Goal: Information Seeking & Learning: Learn about a topic

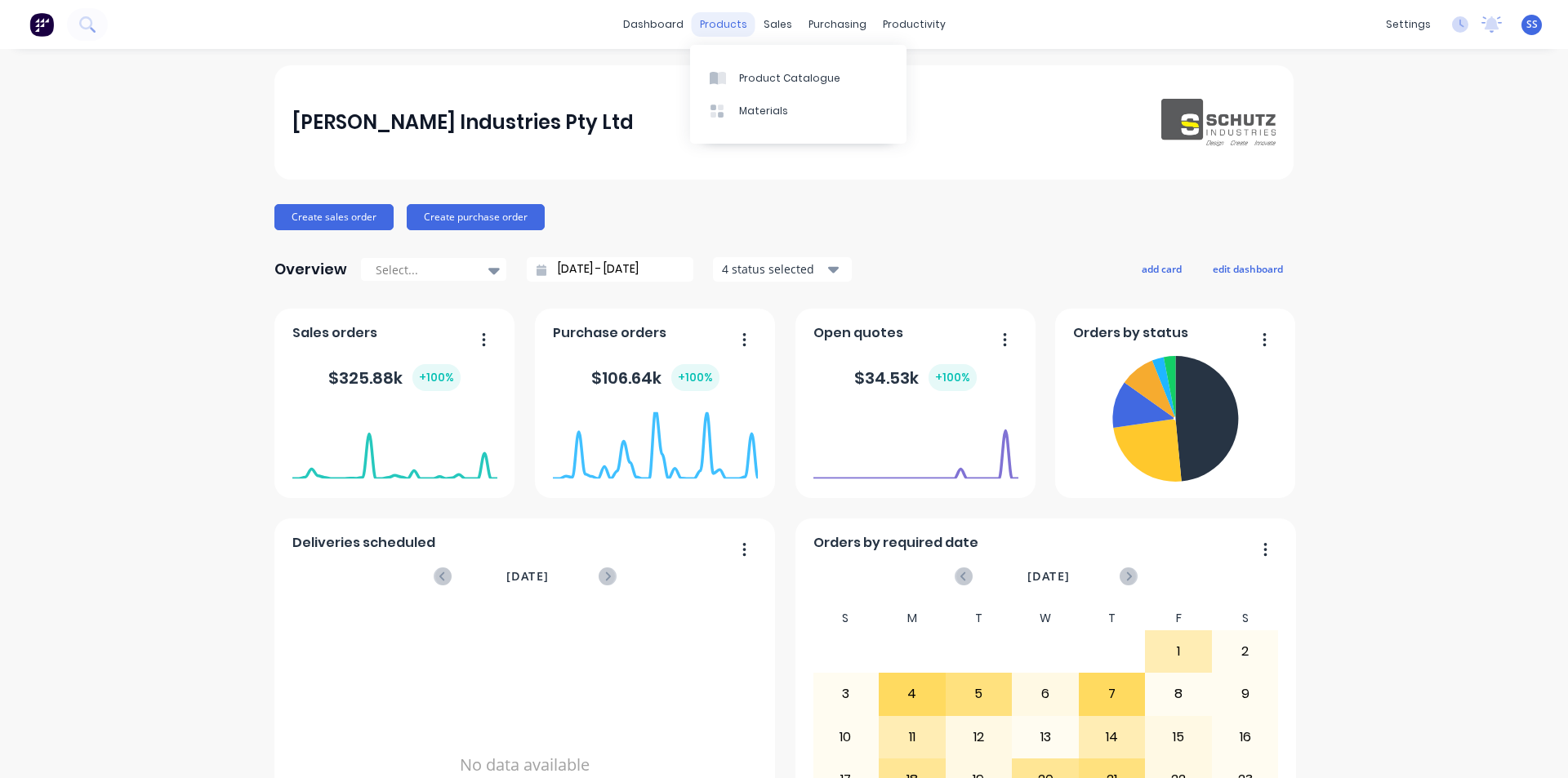
click at [721, 18] on div "products" at bounding box center [723, 25] width 64 height 25
click at [765, 89] on link "Product Catalogue" at bounding box center [798, 77] width 216 height 32
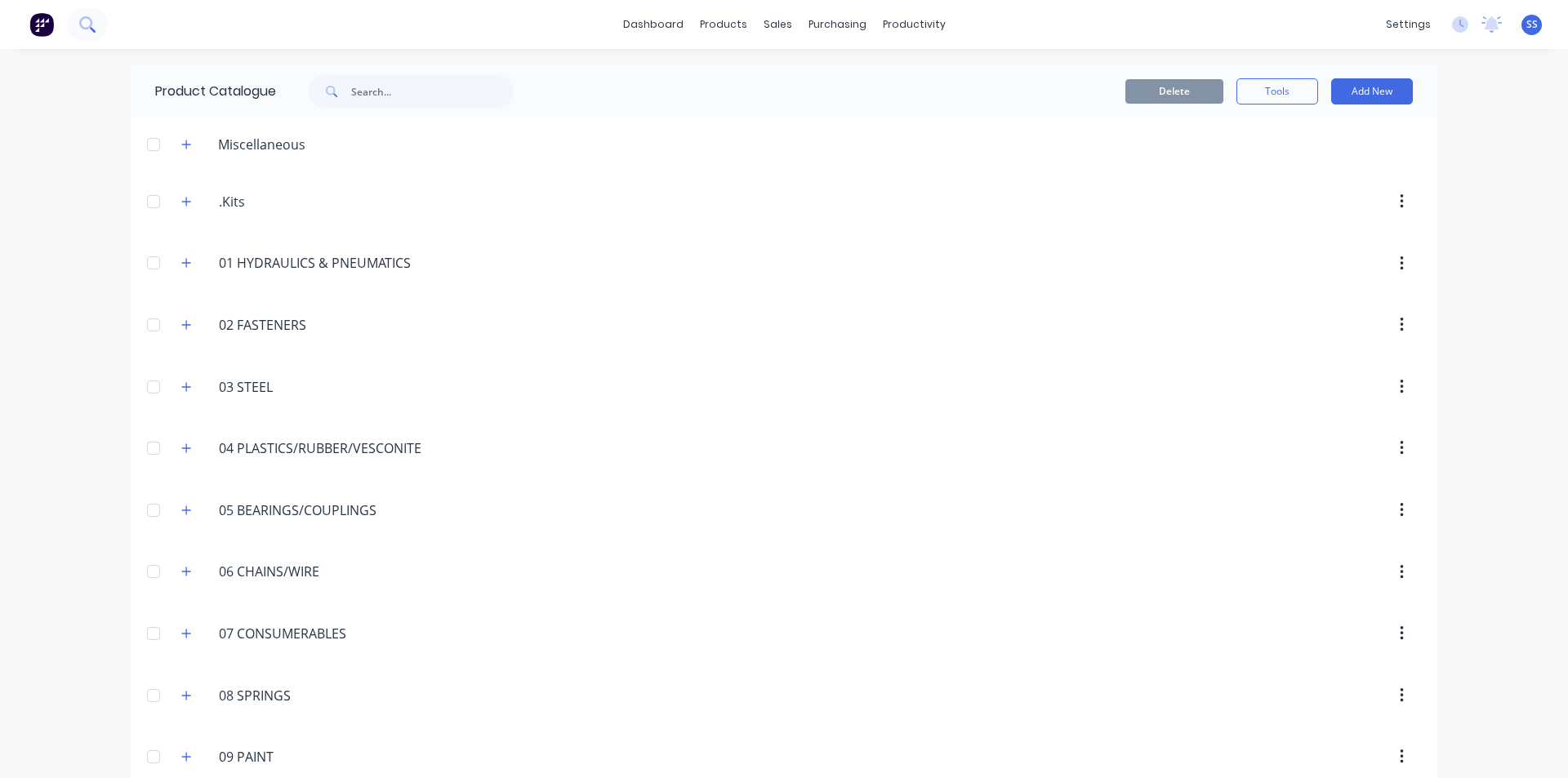
click at [94, 23] on icon at bounding box center [87, 24] width 15 height 15
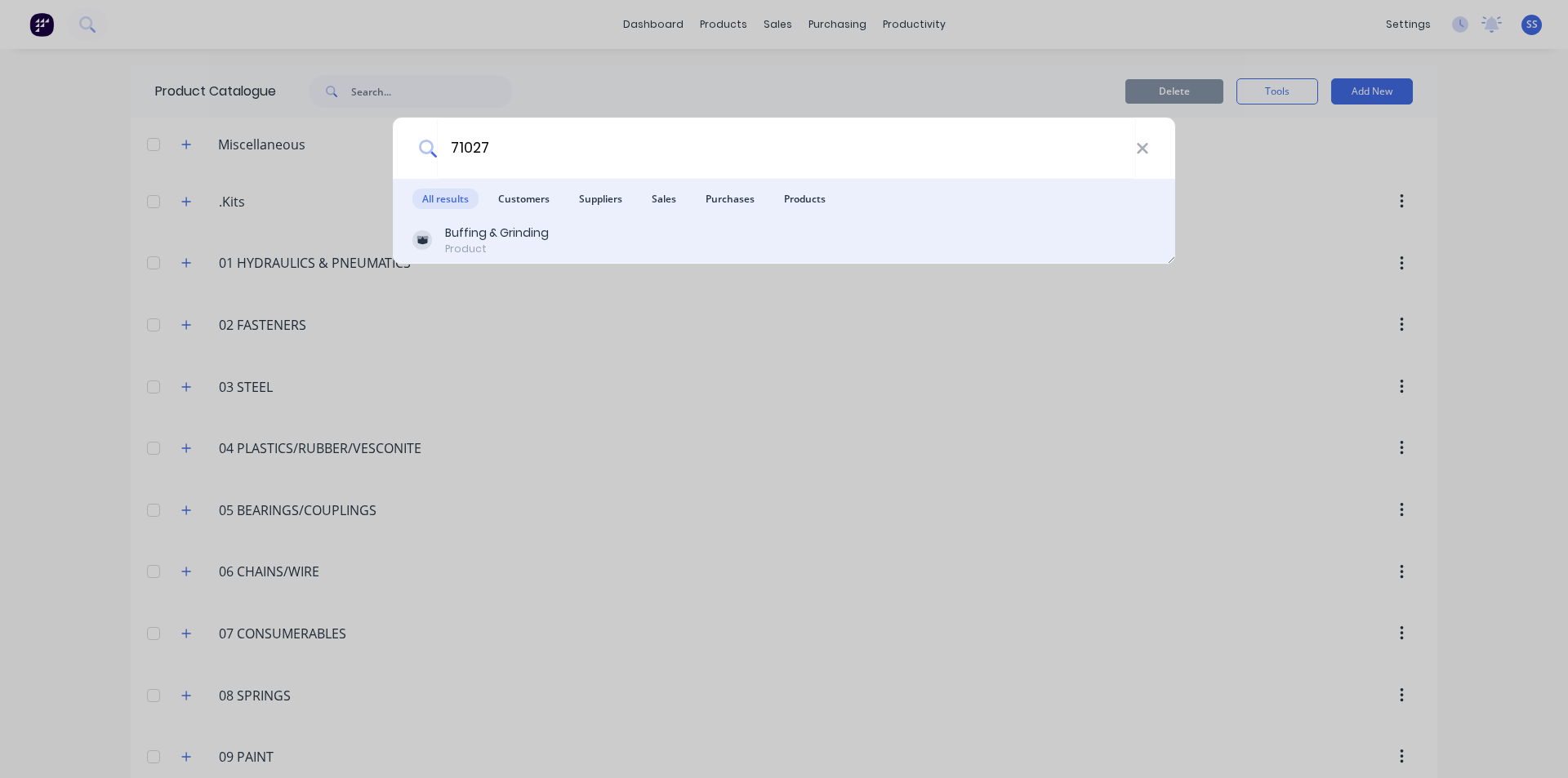
type input "71027"
click at [499, 228] on div "Buffing & Grinding" at bounding box center [497, 234] width 104 height 17
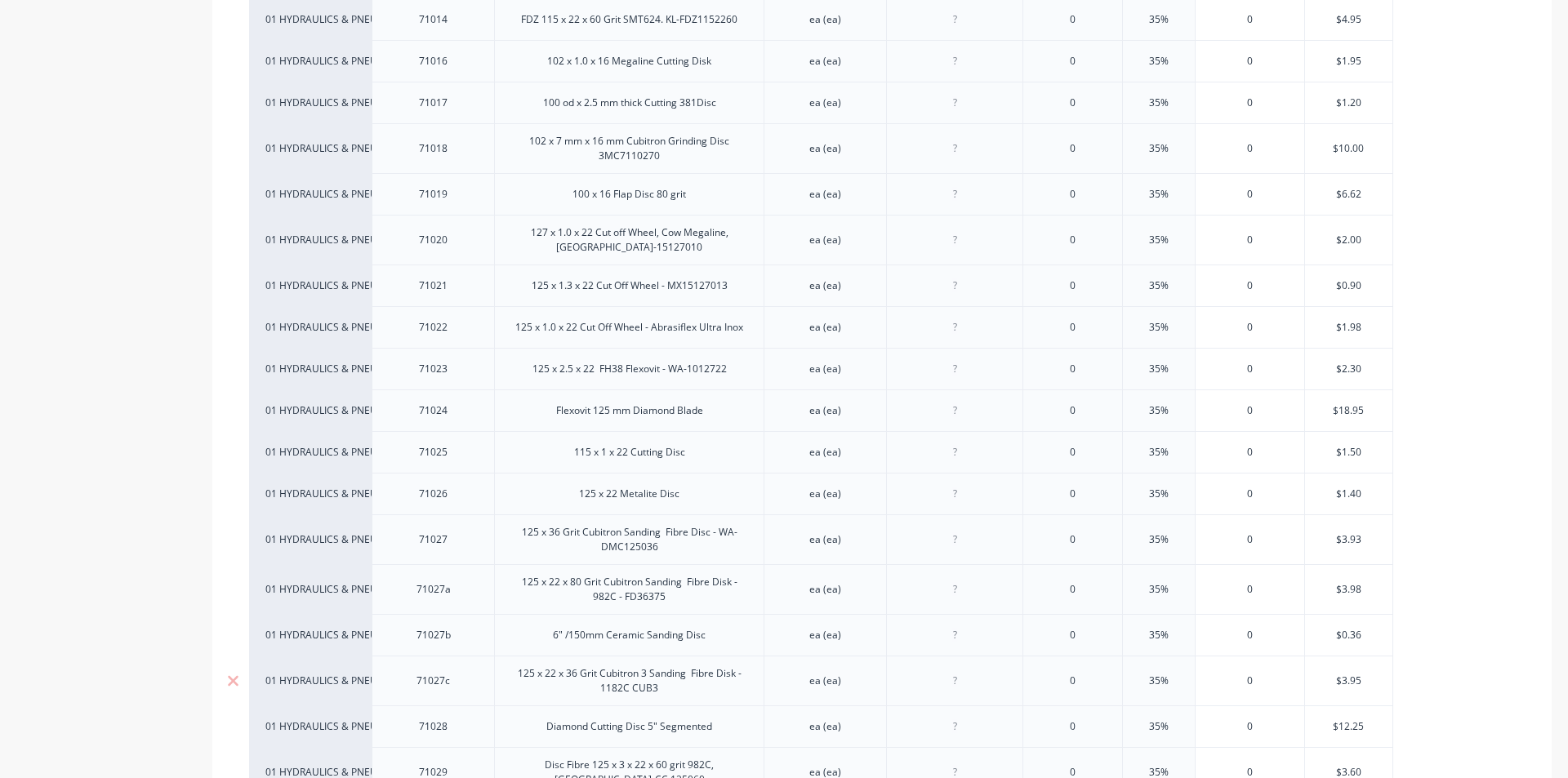
scroll to position [817, 0]
drag, startPoint x: 663, startPoint y: 539, endPoint x: 516, endPoint y: 519, distance: 148.4
click at [516, 519] on div "125 x 36 Grit Cubitron Sanding Fibre Disc - WA-DMC125036" at bounding box center [629, 536] width 255 height 36
copy div "125 x 36 Grit Cubitron Sanding Fibre Disc - WA-DMC125036"
click at [784, 743] on div "ea (ea)" at bounding box center [825, 768] width 122 height 50
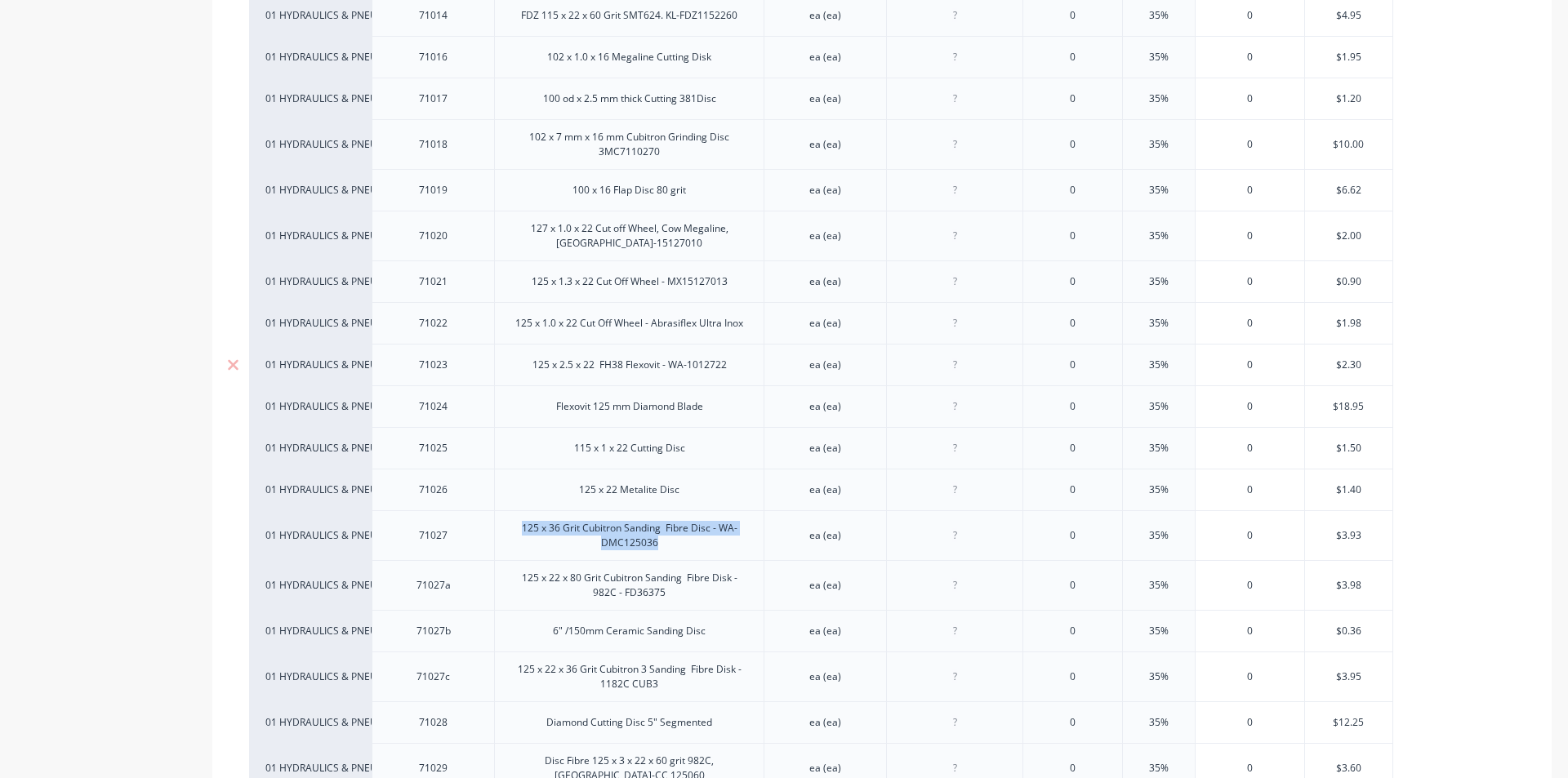
drag, startPoint x: 722, startPoint y: 358, endPoint x: 745, endPoint y: 360, distance: 23.1
click at [722, 358] on div "125 x 2.5 x 22 FH38 Flexovit - WA-1012722" at bounding box center [629, 365] width 220 height 21
drag, startPoint x: 728, startPoint y: 356, endPoint x: 534, endPoint y: 392, distance: 197.3
copy div "125 x 2.5 x 22 FH38 Flexovit - WA-1012722"
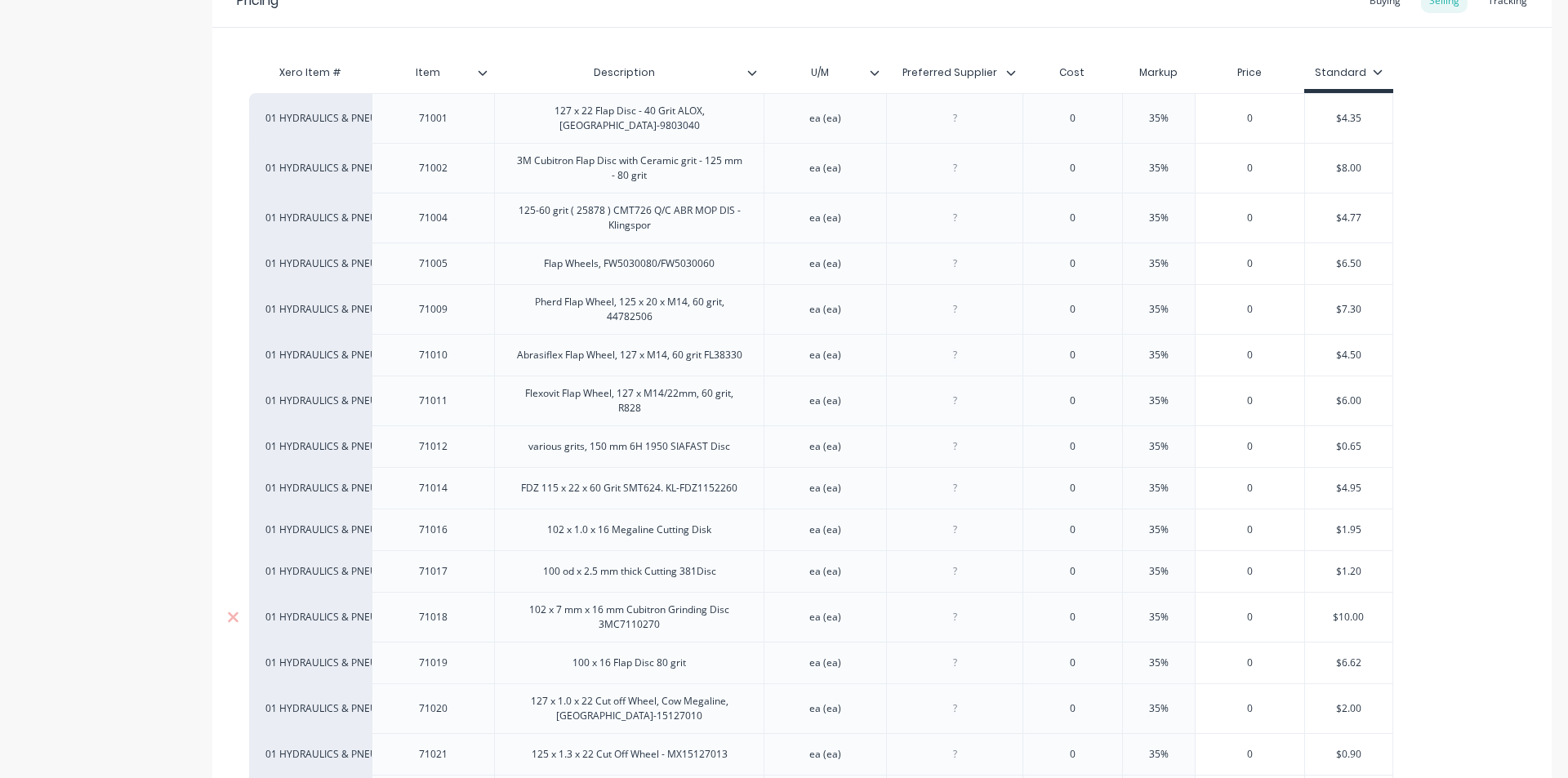
scroll to position [327, 0]
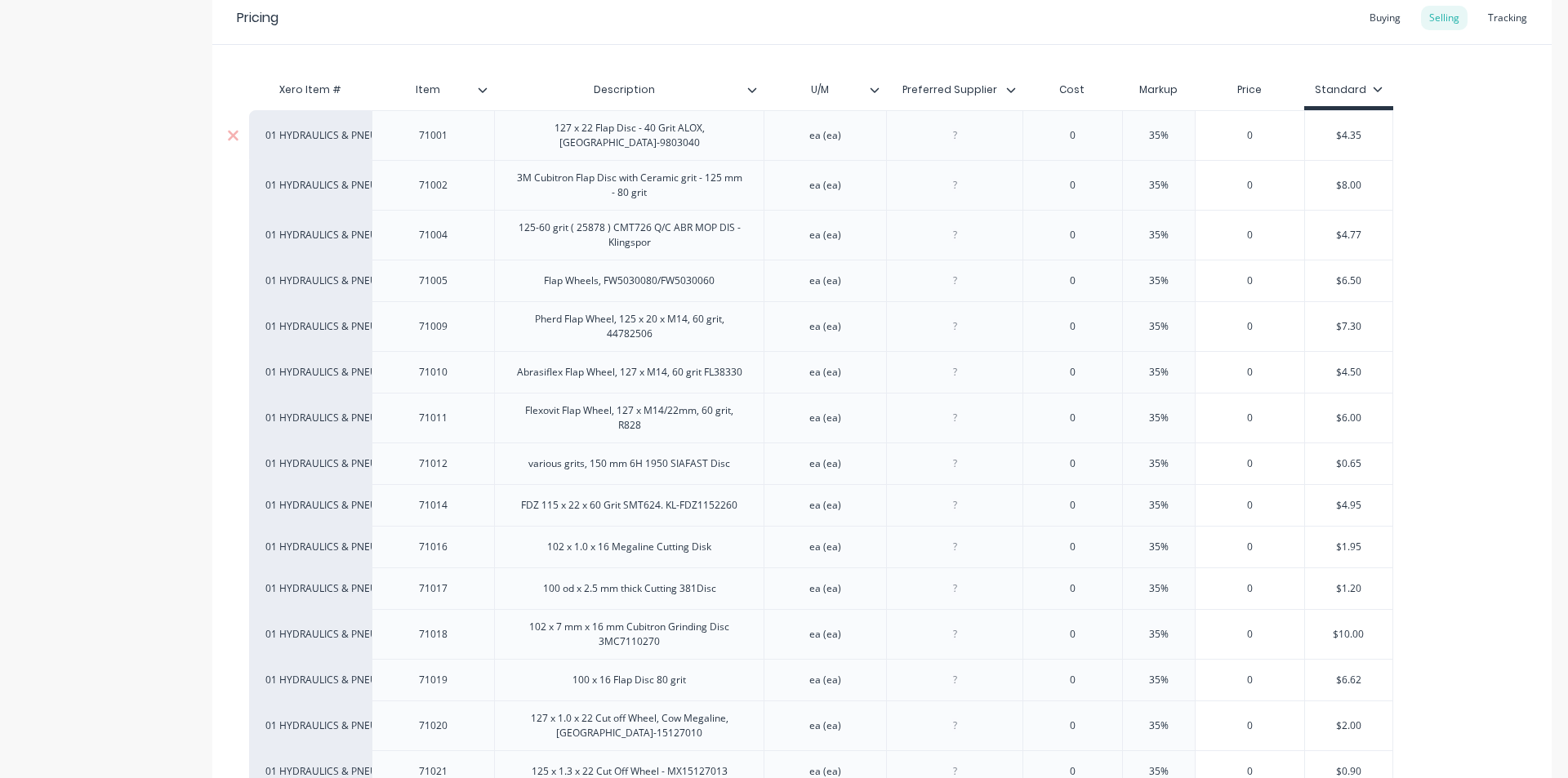
click at [694, 132] on div "127 x 22 Flap Disc - 40 Grit ALOX, [GEOGRAPHIC_DATA]-9803040" at bounding box center [629, 135] width 255 height 36
click at [737, 132] on div "127 x 22 Flap Disc - 40 Grit ALOX, [GEOGRAPHIC_DATA]-9803040" at bounding box center [629, 135] width 255 height 36
drag, startPoint x: 738, startPoint y: 134, endPoint x: 515, endPoint y: 179, distance: 227.5
copy div "127 x 22 Flap Disc - 40 Grit ALOX, [GEOGRAPHIC_DATA]-9803040"
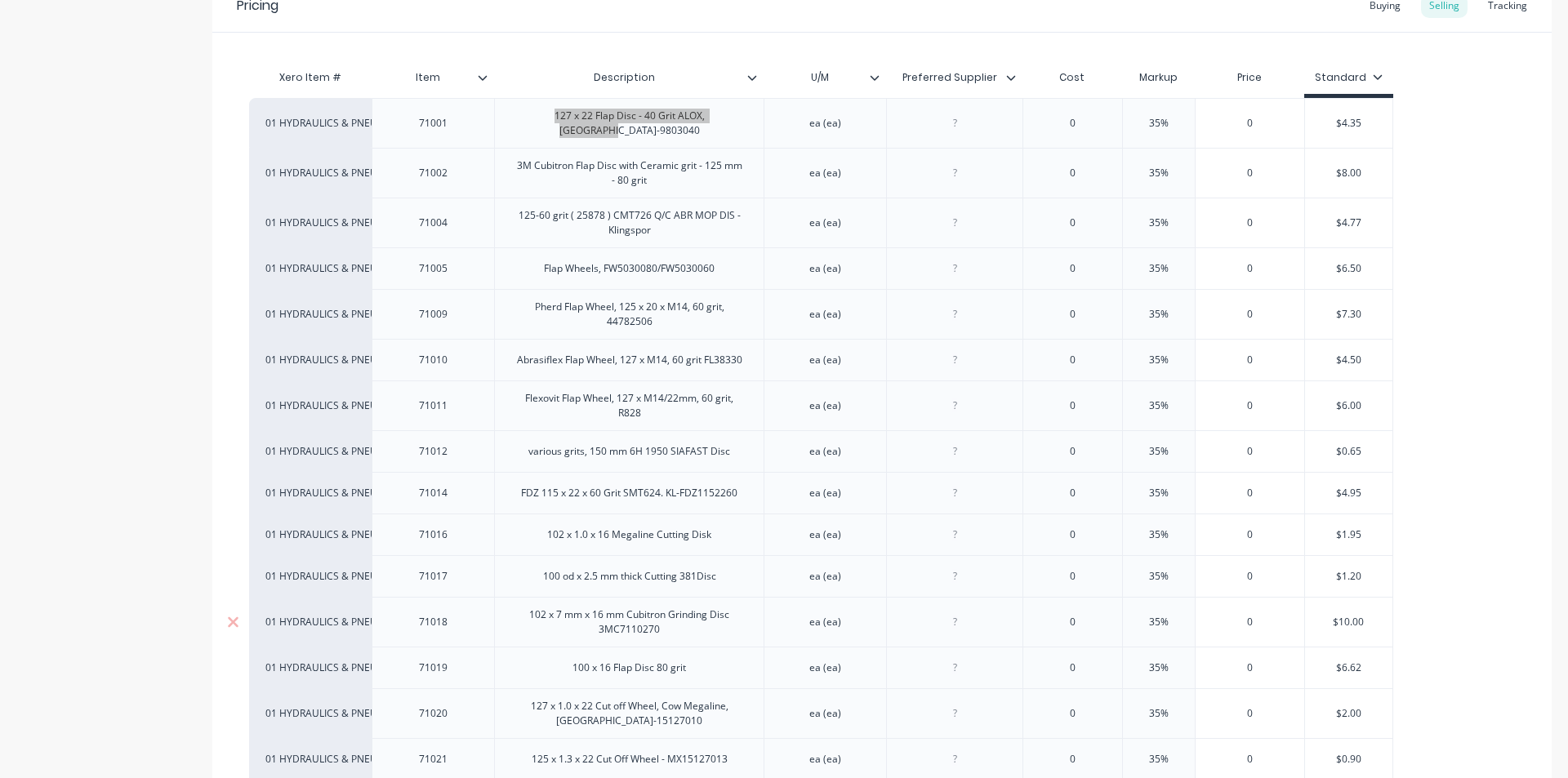
scroll to position [245, 0]
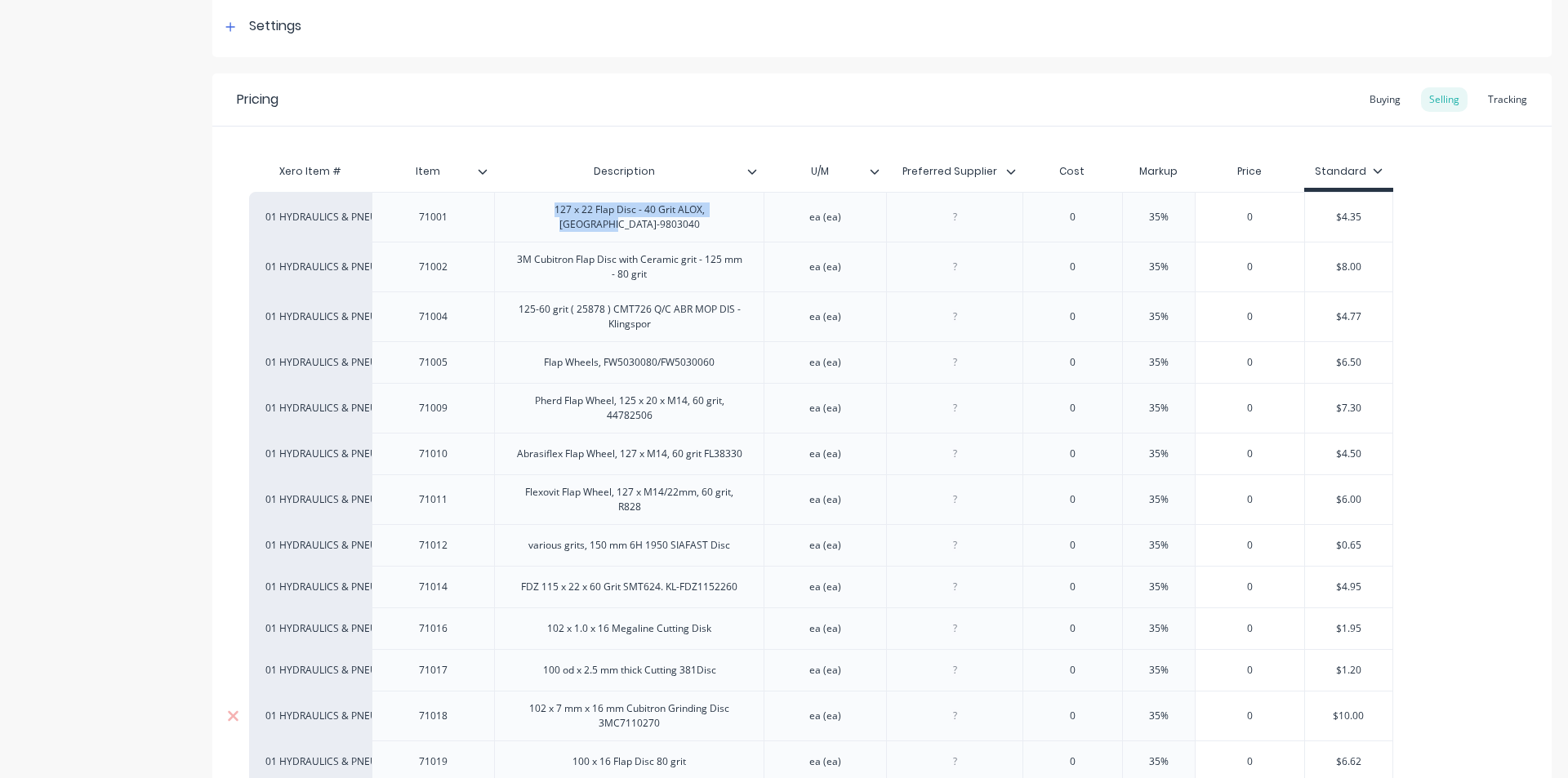
drag, startPoint x: 1415, startPoint y: 588, endPoint x: 539, endPoint y: 697, distance: 882.8
type textarea "x"
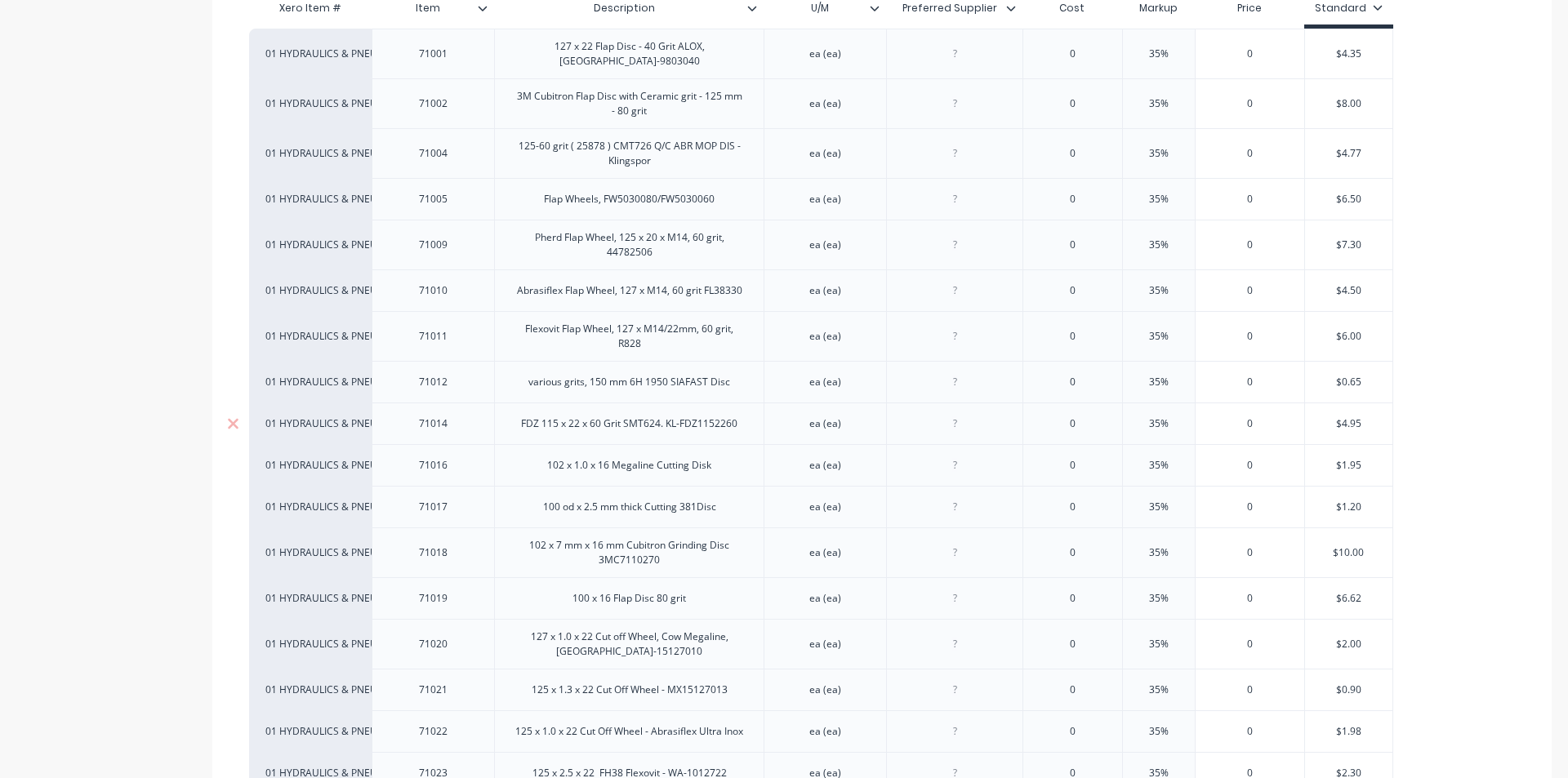
scroll to position [490, 0]
